Goal: Task Accomplishment & Management: Use online tool/utility

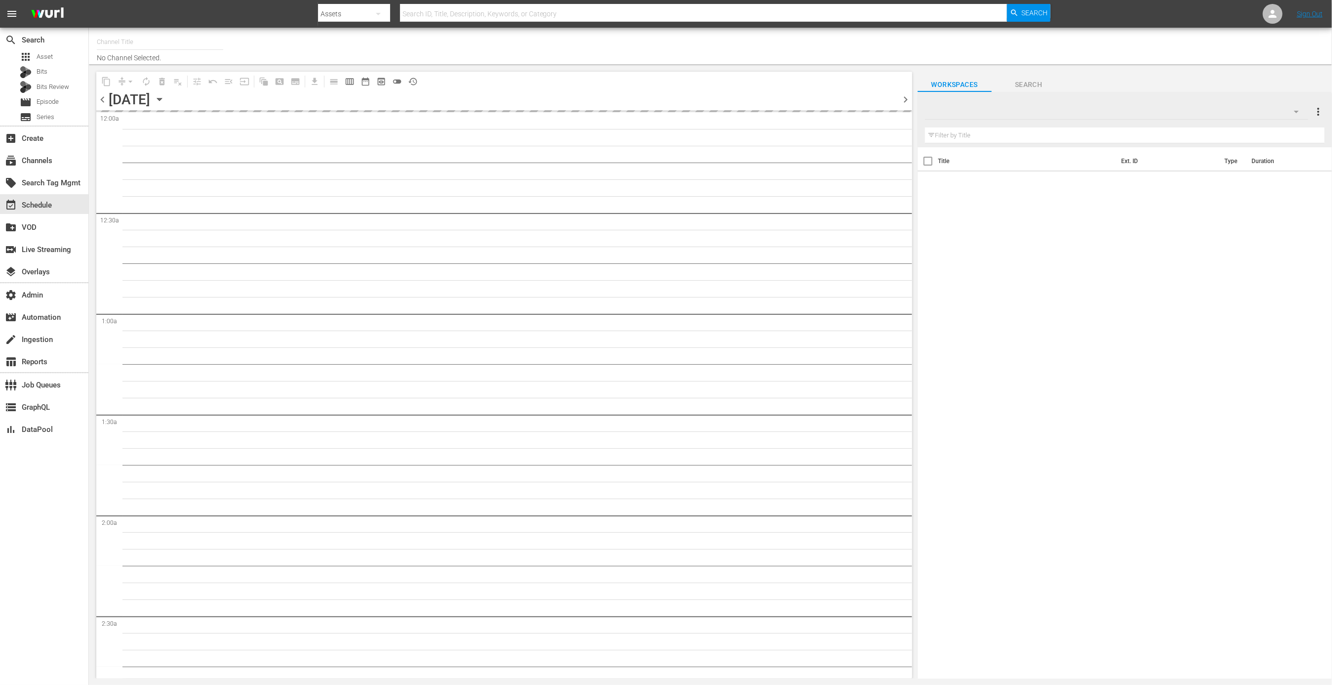
type input "MSG SportsZone - Roku Feed (1582)"
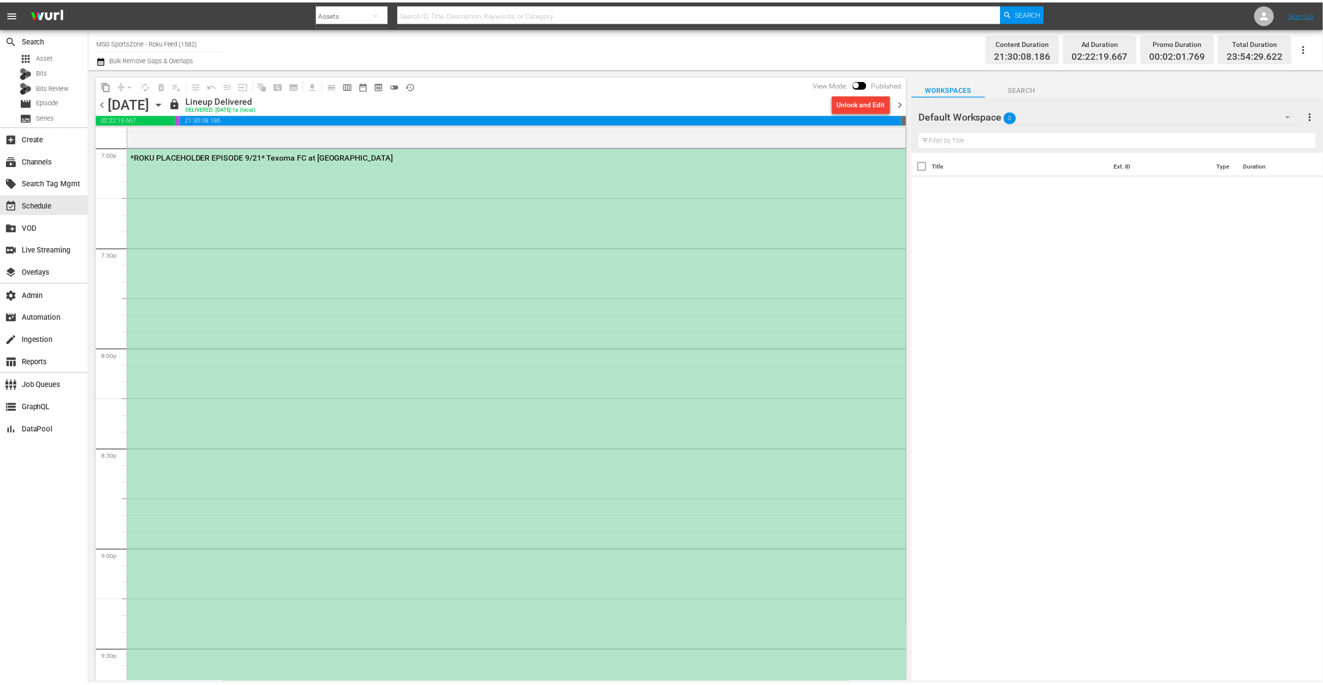
scroll to position [3738, 0]
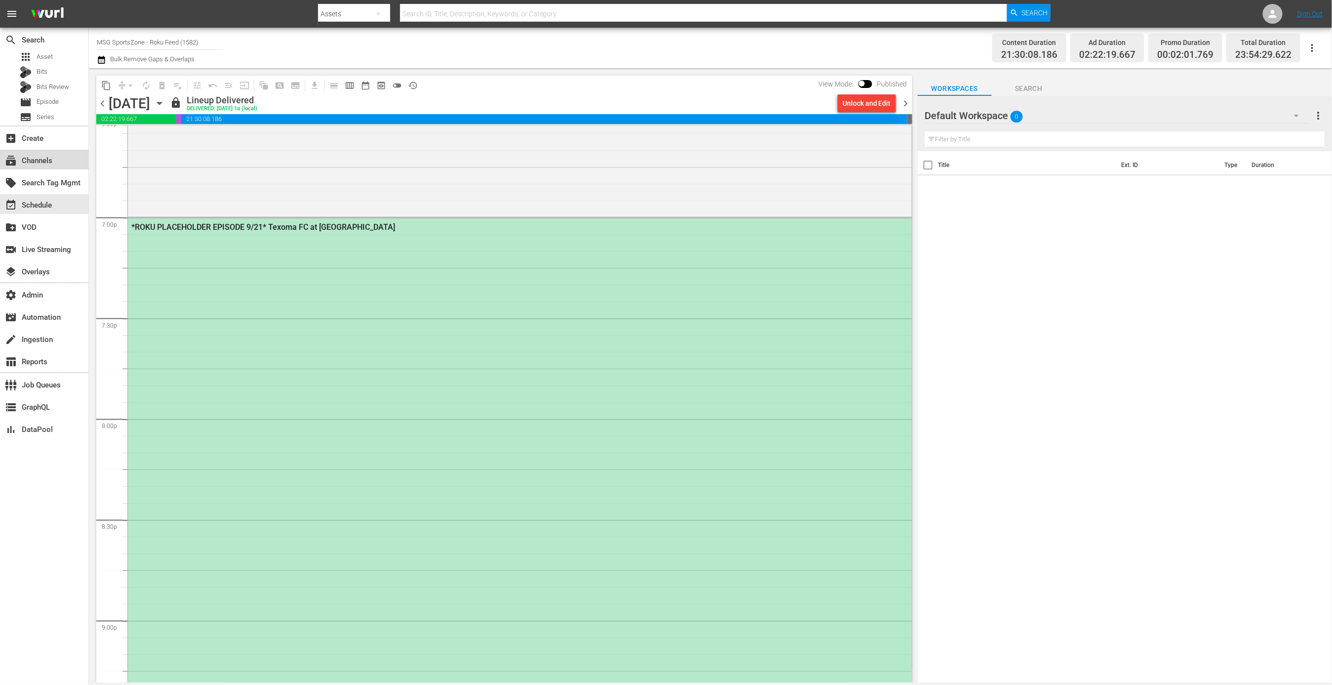
click at [49, 161] on div "subscriptions Channels" at bounding box center [27, 159] width 55 height 9
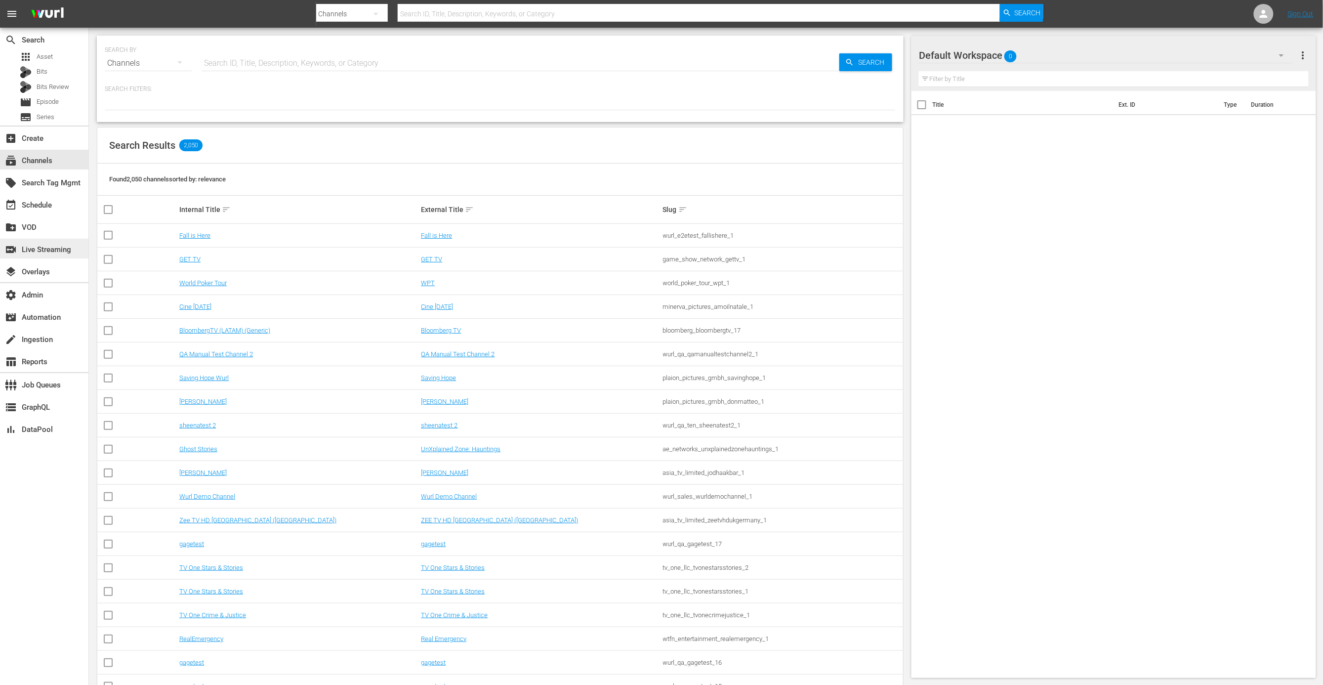
click at [55, 247] on div "switch_video Live Streaming" at bounding box center [27, 248] width 55 height 9
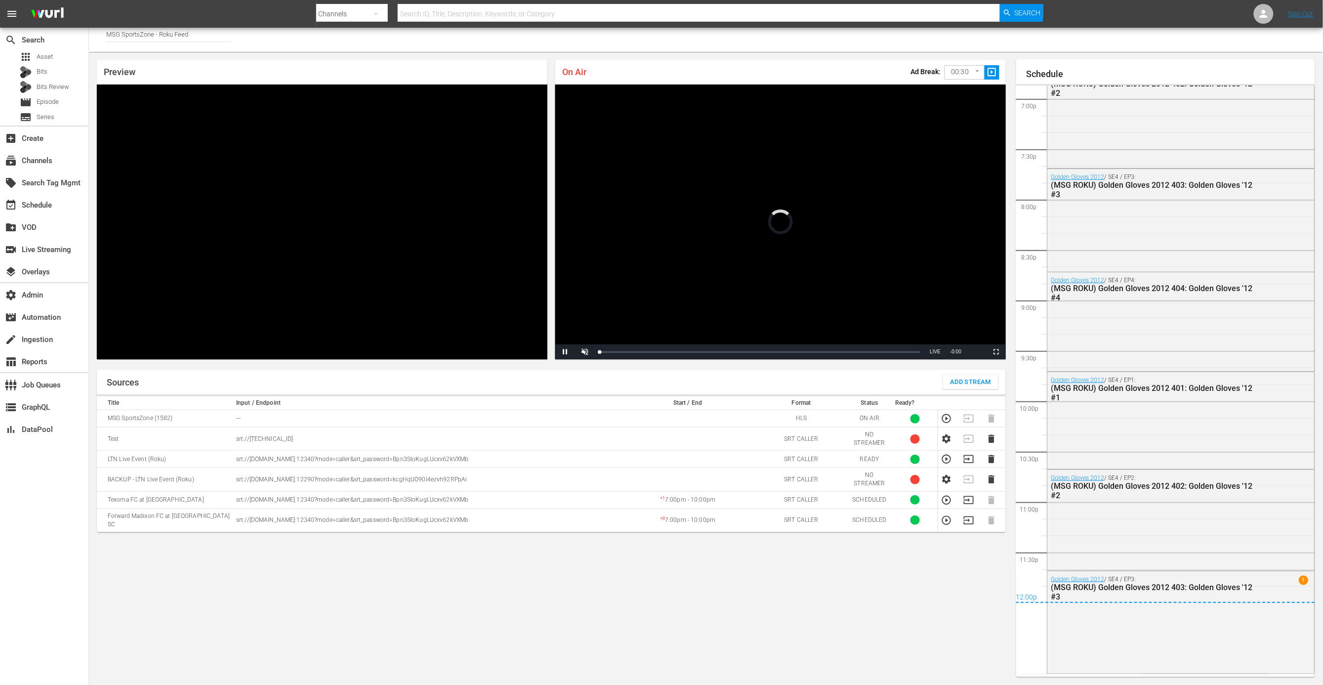
scroll to position [1562, 0]
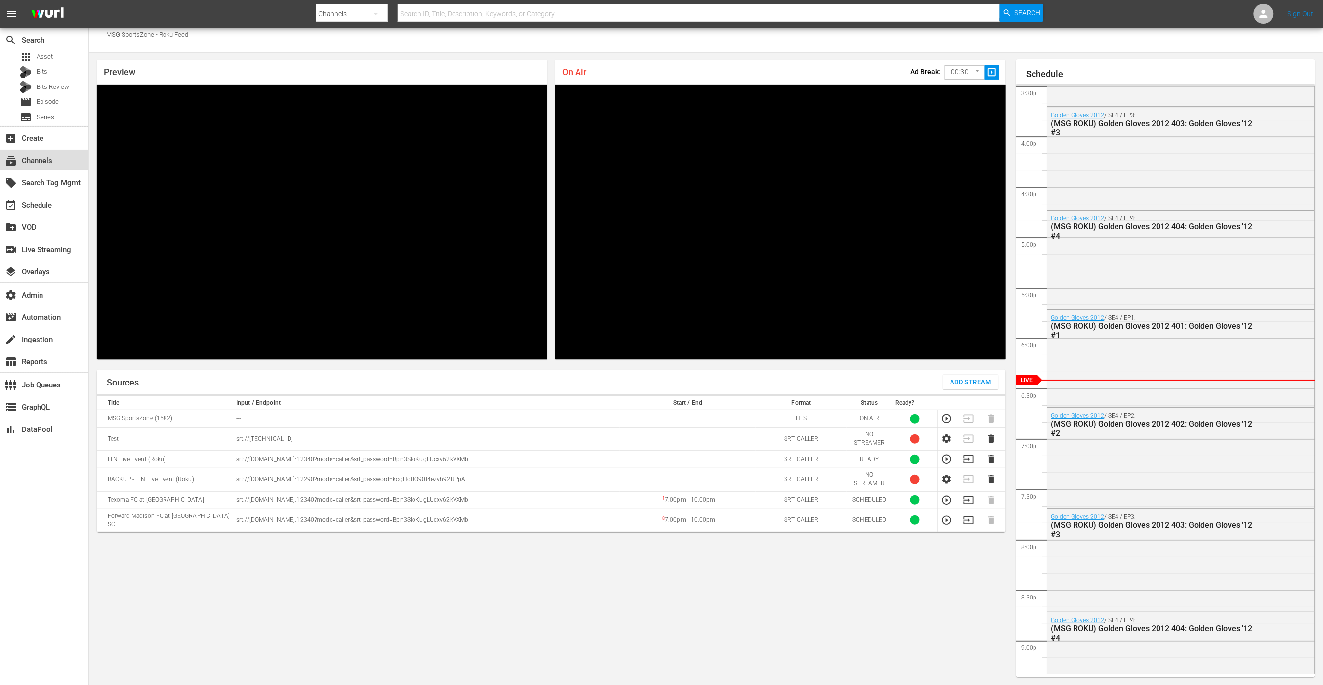
click at [65, 159] on div "subscriptions Channels" at bounding box center [44, 160] width 88 height 20
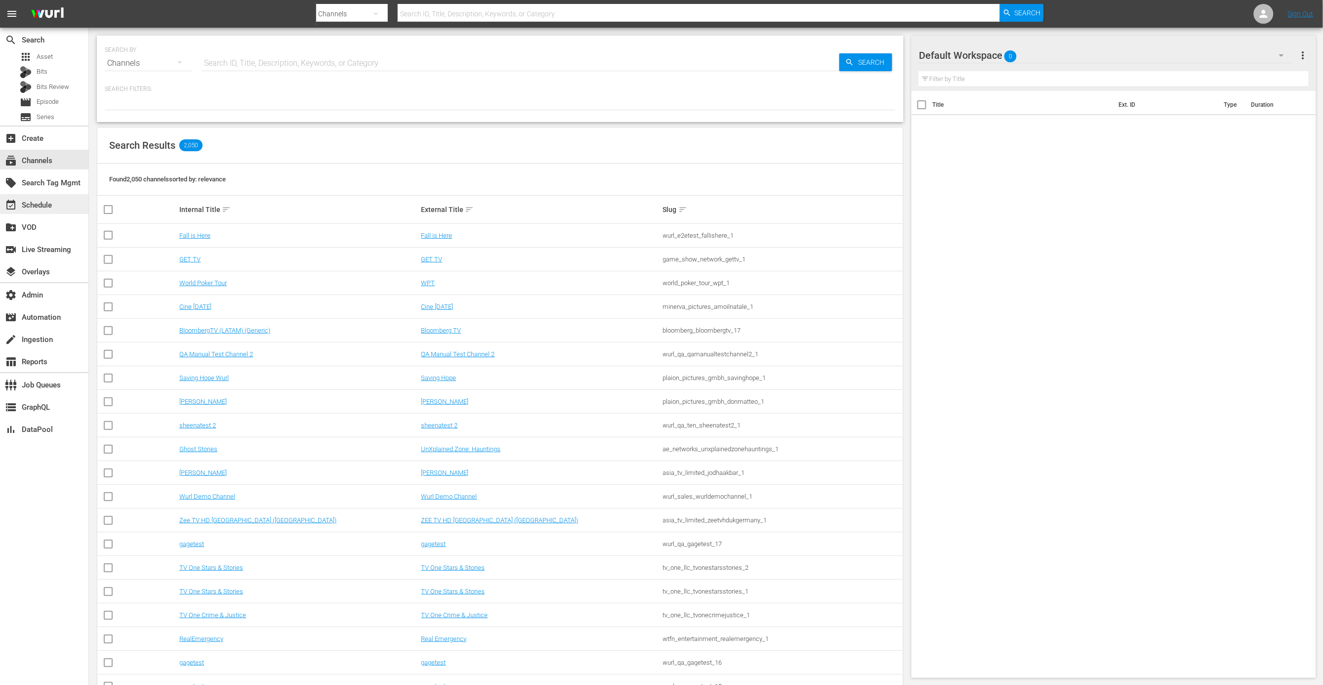
click at [74, 199] on div "event_available Schedule" at bounding box center [44, 204] width 88 height 20
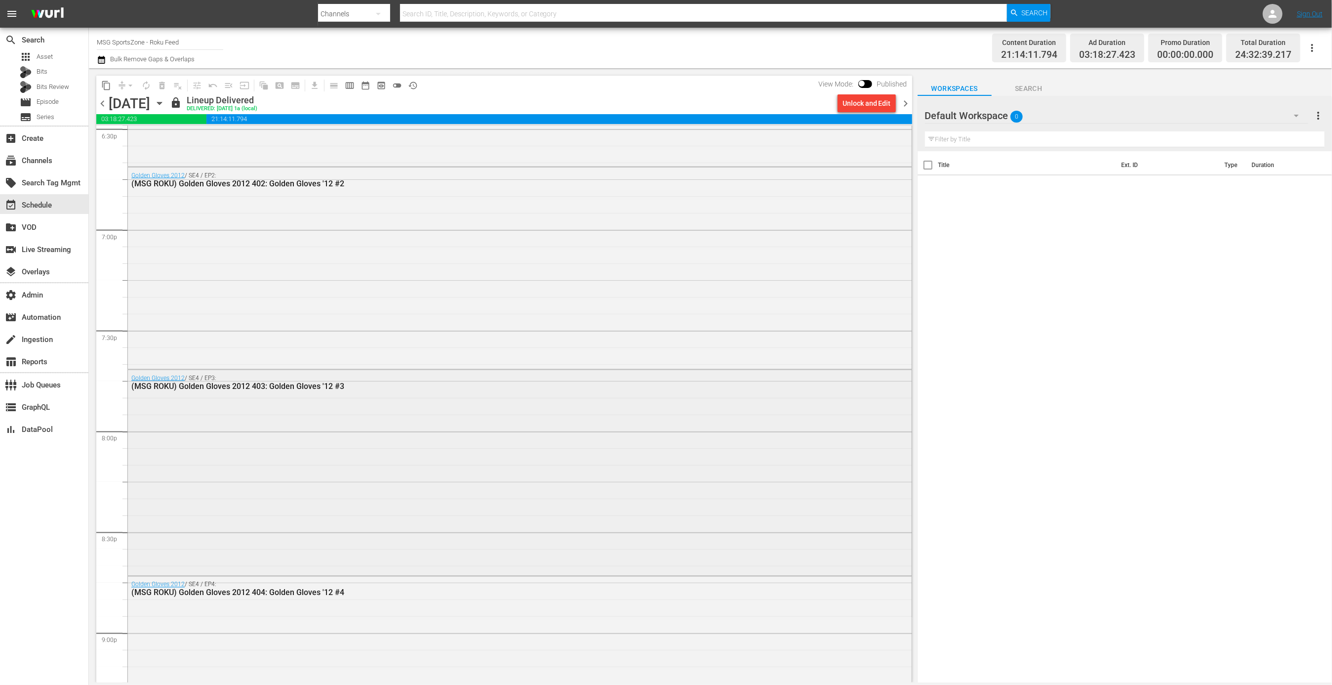
scroll to position [3655, 0]
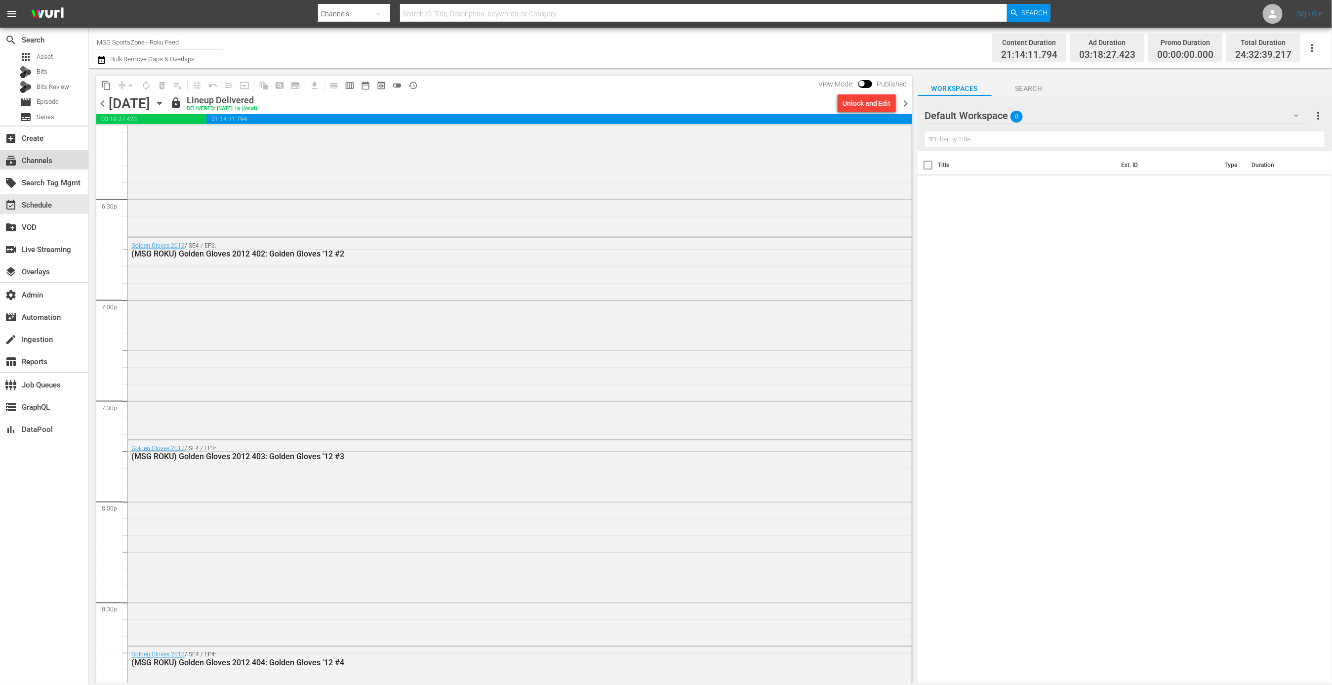
click at [76, 167] on div "subscriptions Channels" at bounding box center [44, 160] width 88 height 20
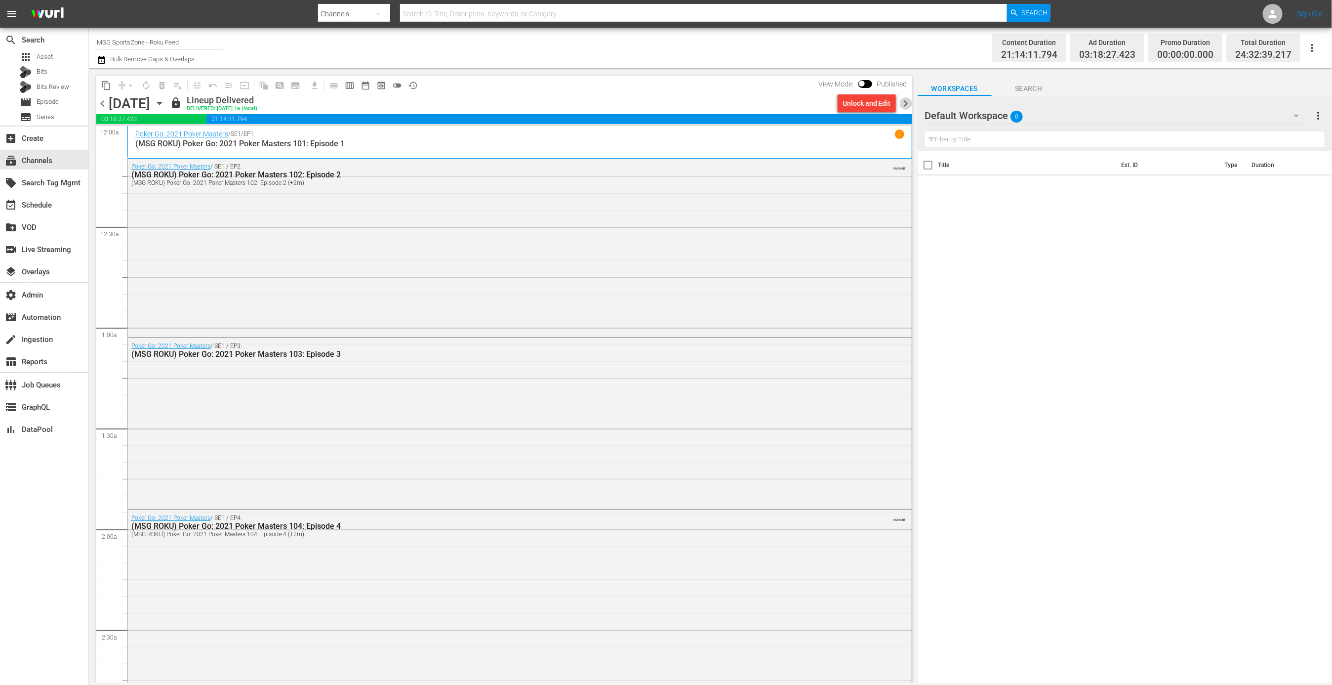
click at [910, 104] on span "chevron_right" at bounding box center [906, 103] width 12 height 12
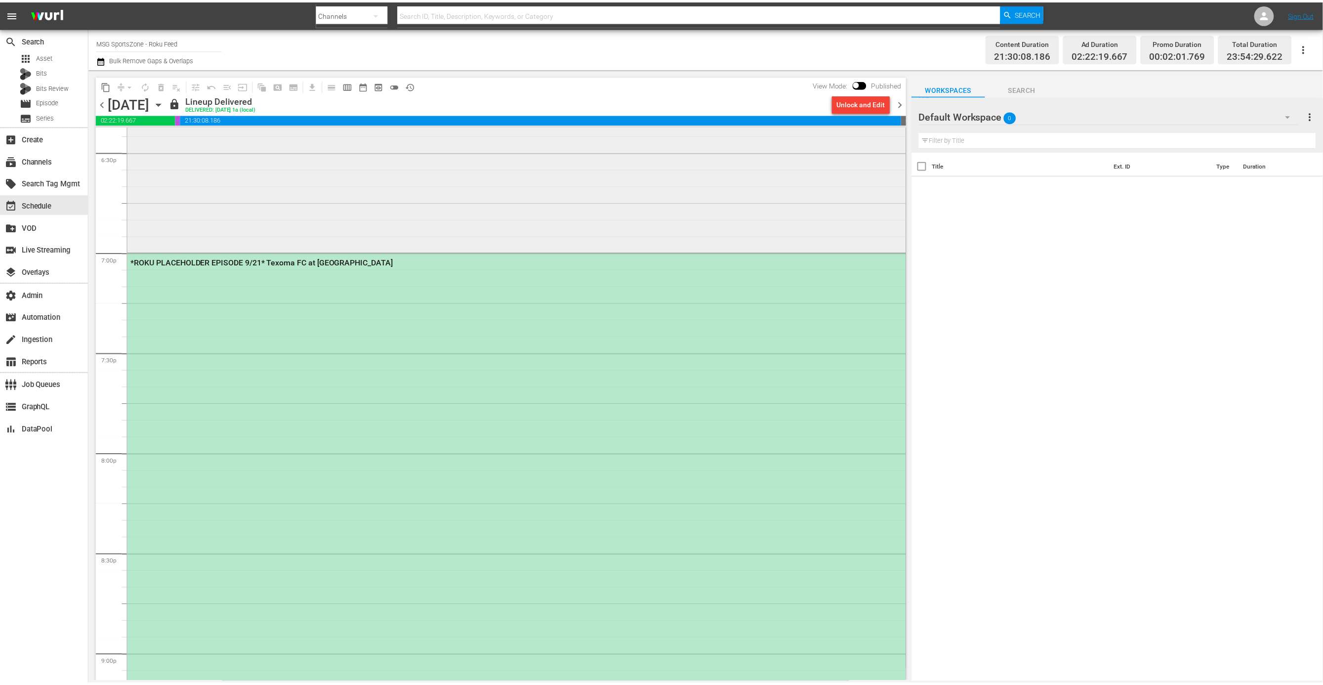
scroll to position [3920, 0]
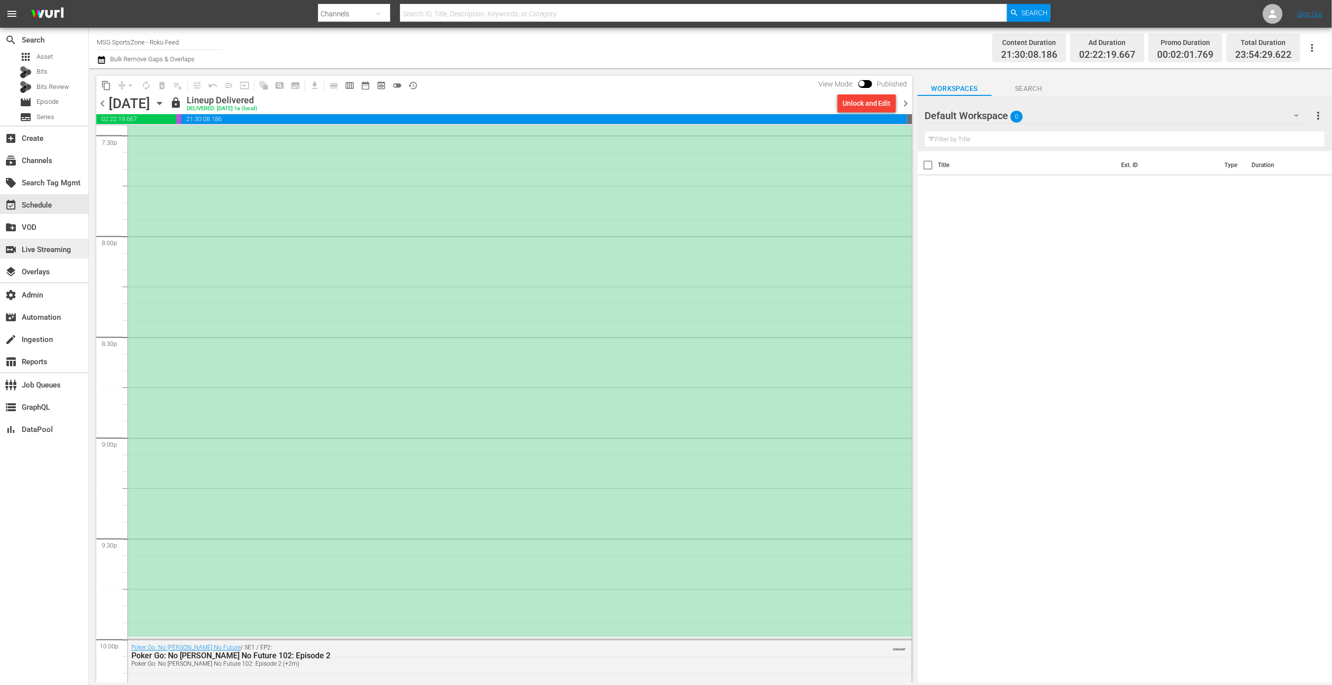
click at [55, 248] on div "switch_video Live Streaming" at bounding box center [27, 248] width 55 height 9
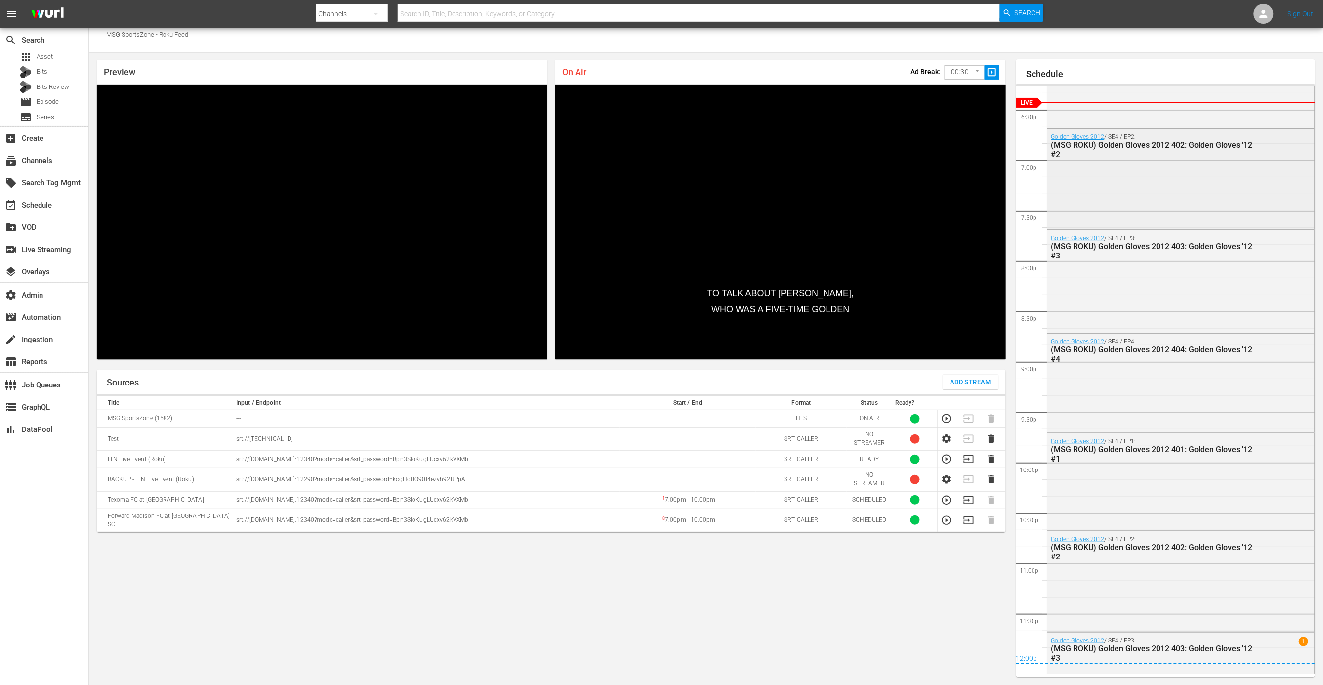
scroll to position [1902, 0]
